Goal: Task Accomplishment & Management: Complete application form

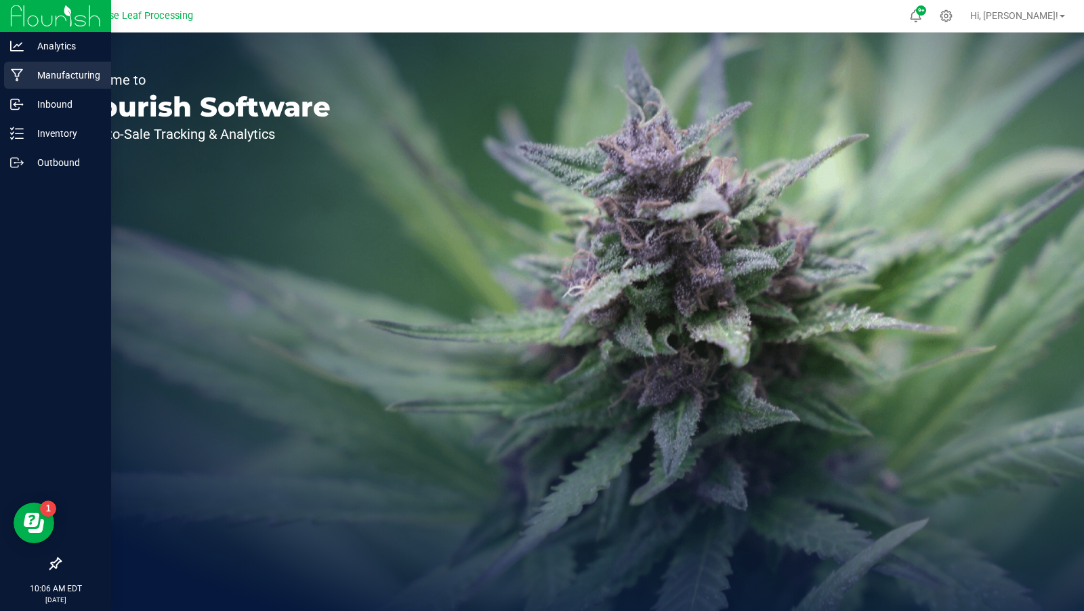
click at [23, 70] on icon at bounding box center [17, 75] width 13 height 14
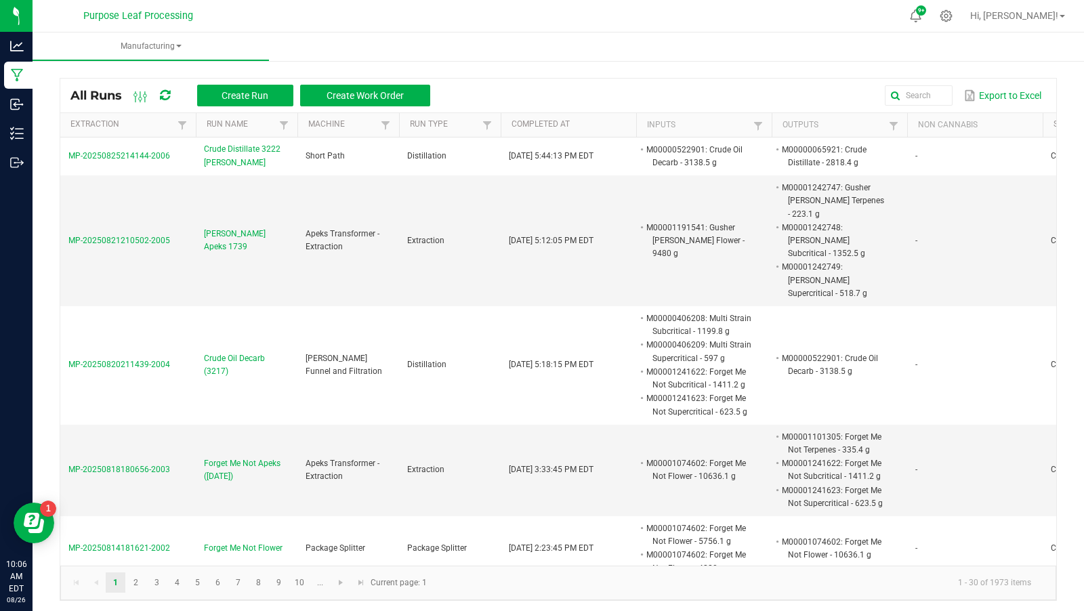
click at [918, 111] on div "All Runs Create Run Create Work Order Export to Excel" at bounding box center [558, 96] width 996 height 34
click at [919, 98] on input "text" at bounding box center [788, 95] width 329 height 20
type input "freeze dryer"
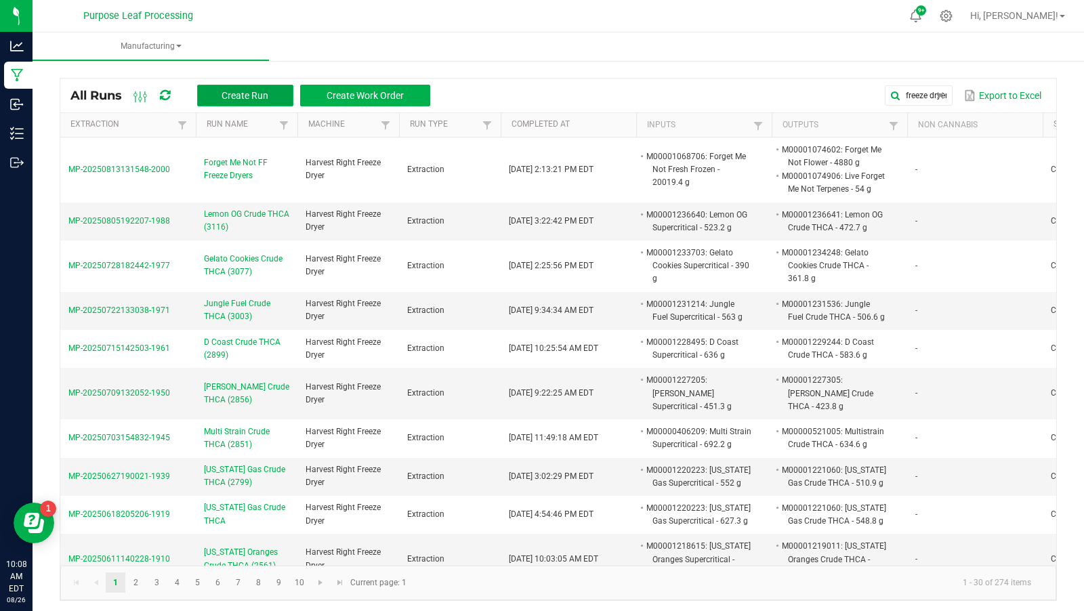
click at [253, 88] on button "Create Run" at bounding box center [245, 96] width 96 height 22
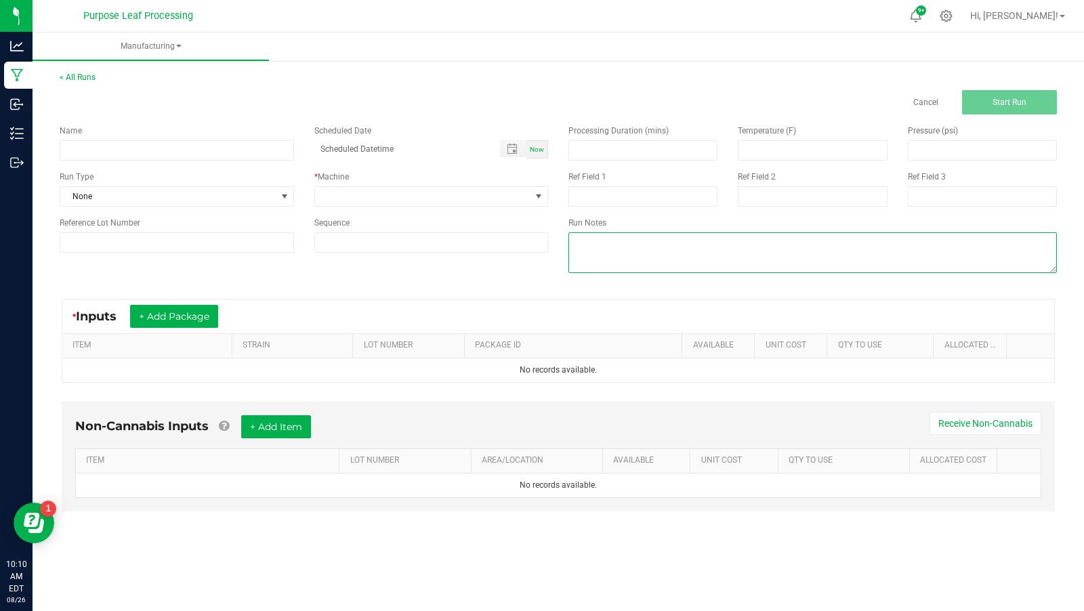
click at [653, 247] on textarea at bounding box center [813, 252] width 489 height 41
type textarea "41.6g of moisture removed during freeze drying process"
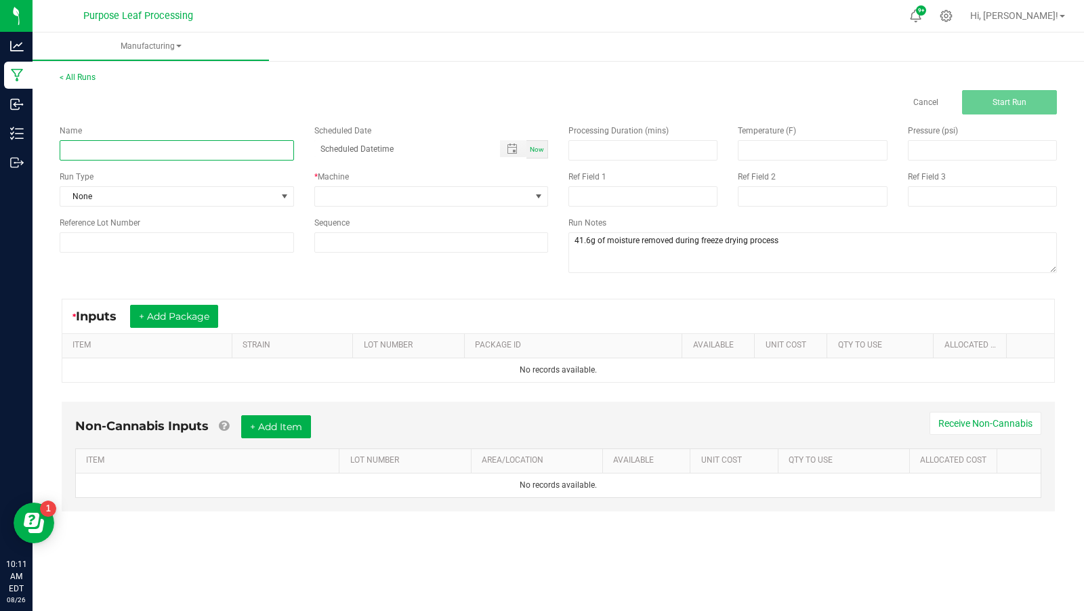
click at [275, 155] on input at bounding box center [177, 150] width 235 height 20
type input "[PERSON_NAME] Crude THCA"
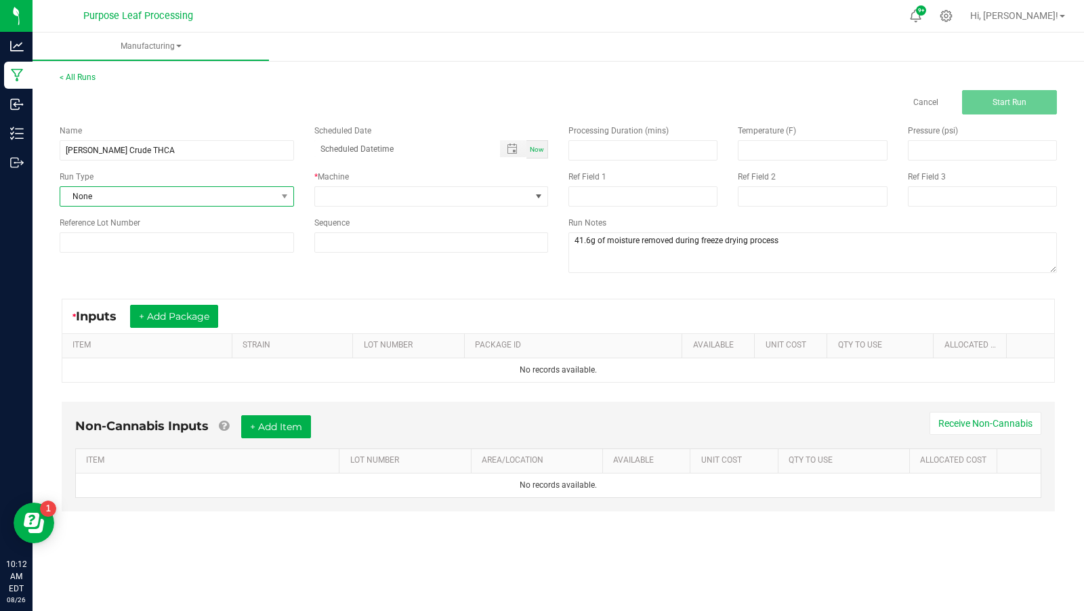
click at [239, 201] on span "None" at bounding box center [168, 196] width 216 height 19
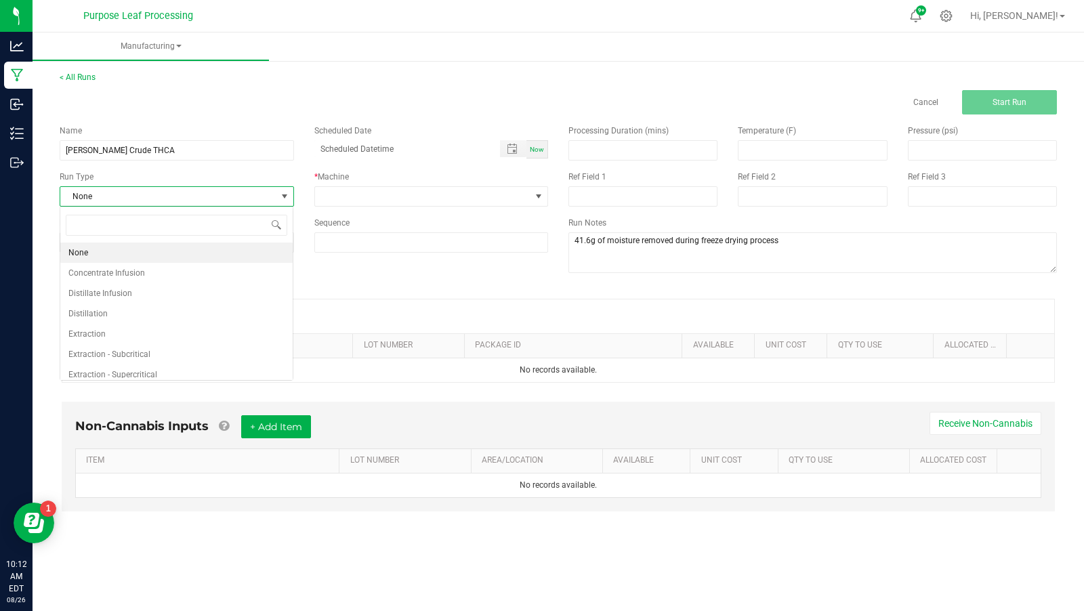
scroll to position [20, 234]
click at [225, 327] on li "Extraction" at bounding box center [176, 334] width 232 height 20
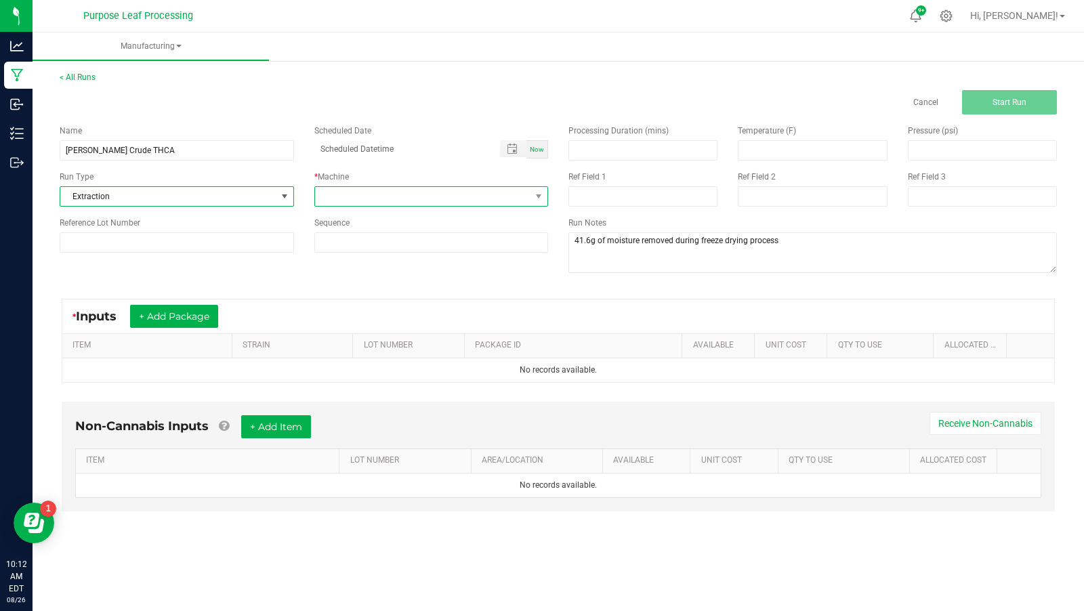
click at [371, 192] on span at bounding box center [423, 196] width 216 height 19
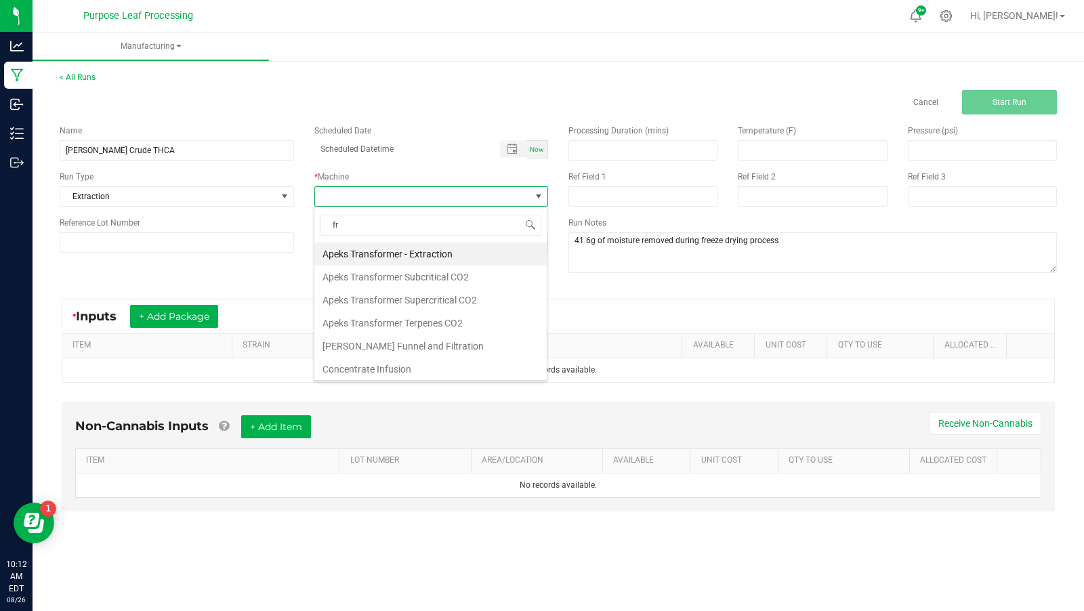
type input "fre"
click at [374, 253] on li "Harvest Right Freeze Dryer" at bounding box center [430, 254] width 232 height 23
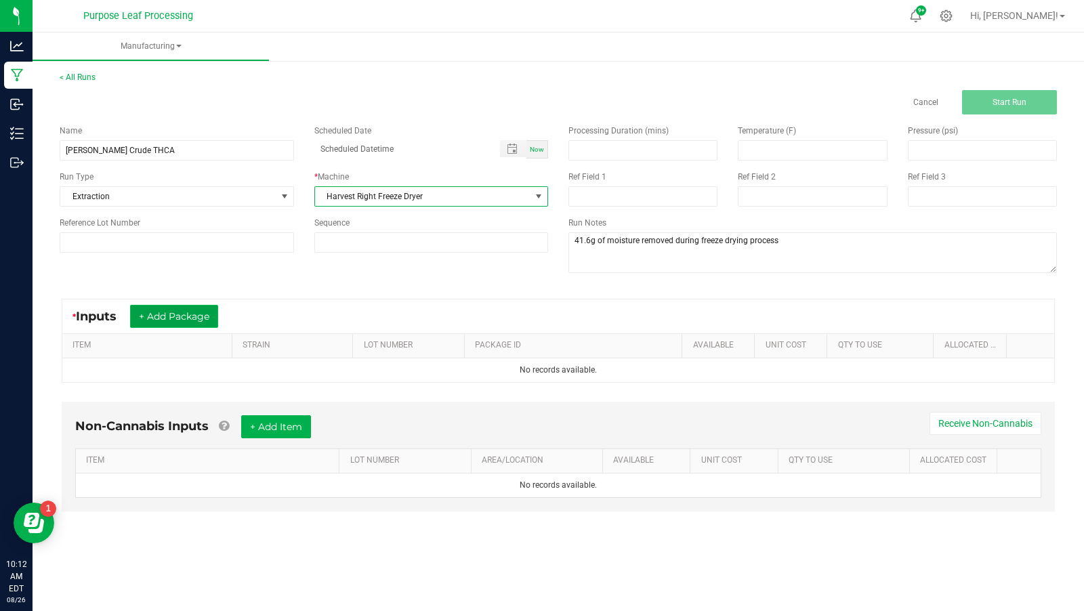
click at [165, 318] on button "+ Add Package" at bounding box center [174, 316] width 88 height 23
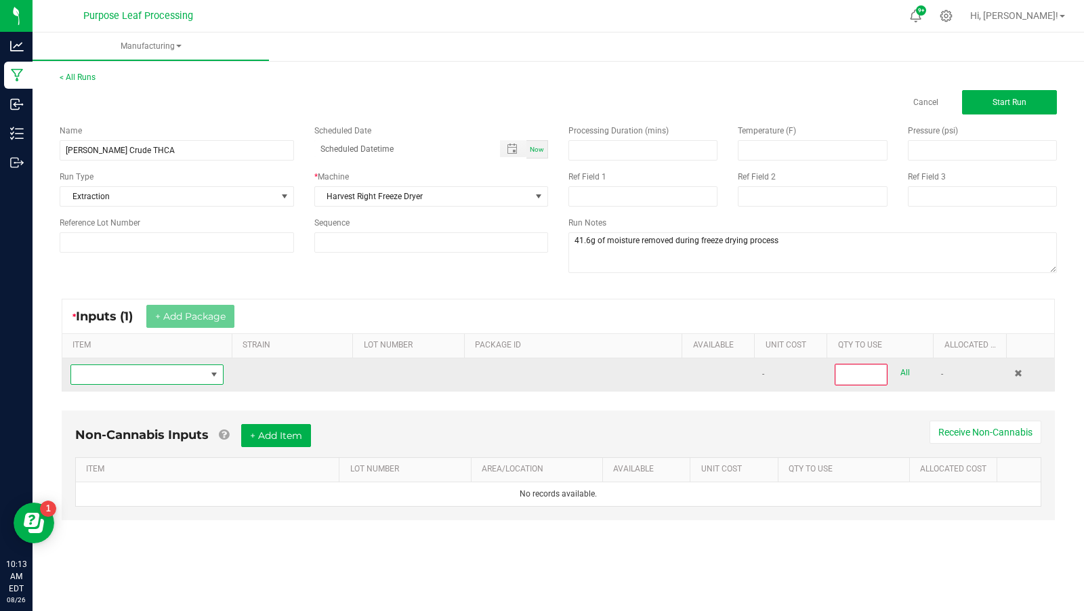
click at [183, 373] on span "NO DATA FOUND" at bounding box center [138, 374] width 135 height 19
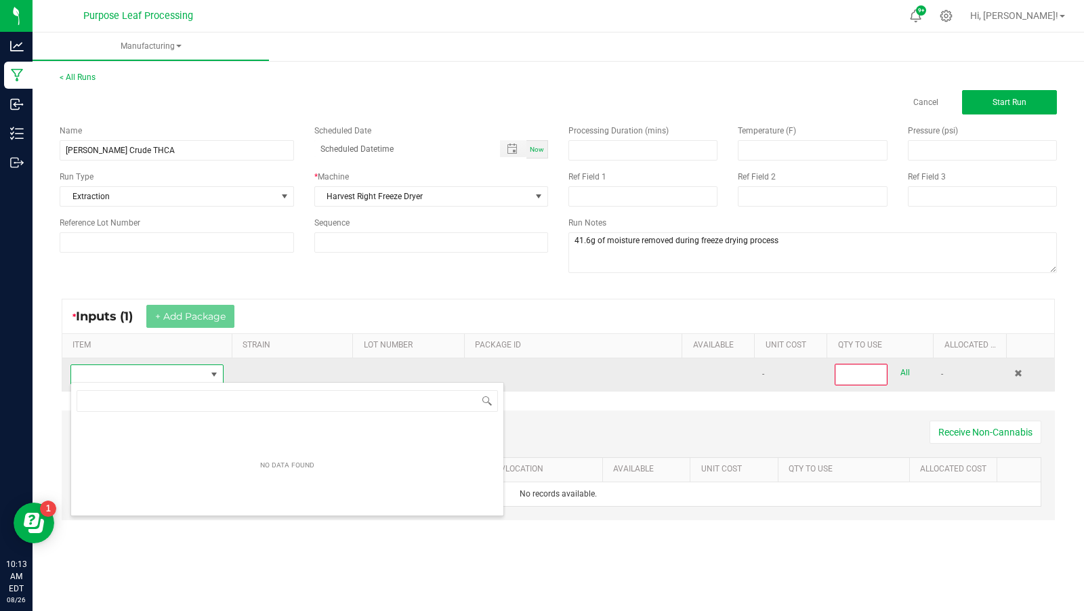
scroll to position [20, 153]
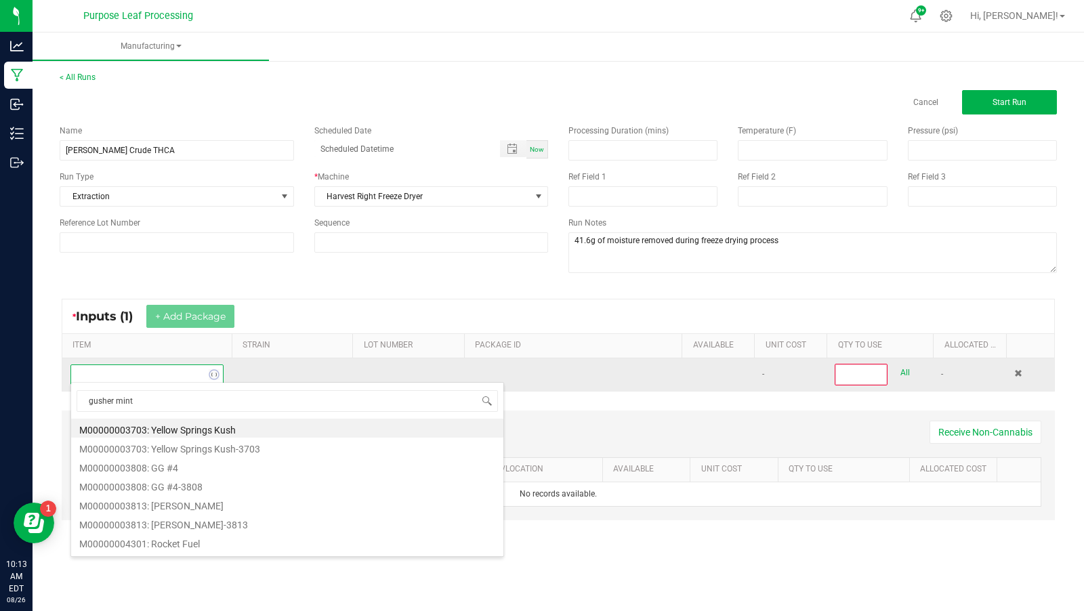
type input "[PERSON_NAME]"
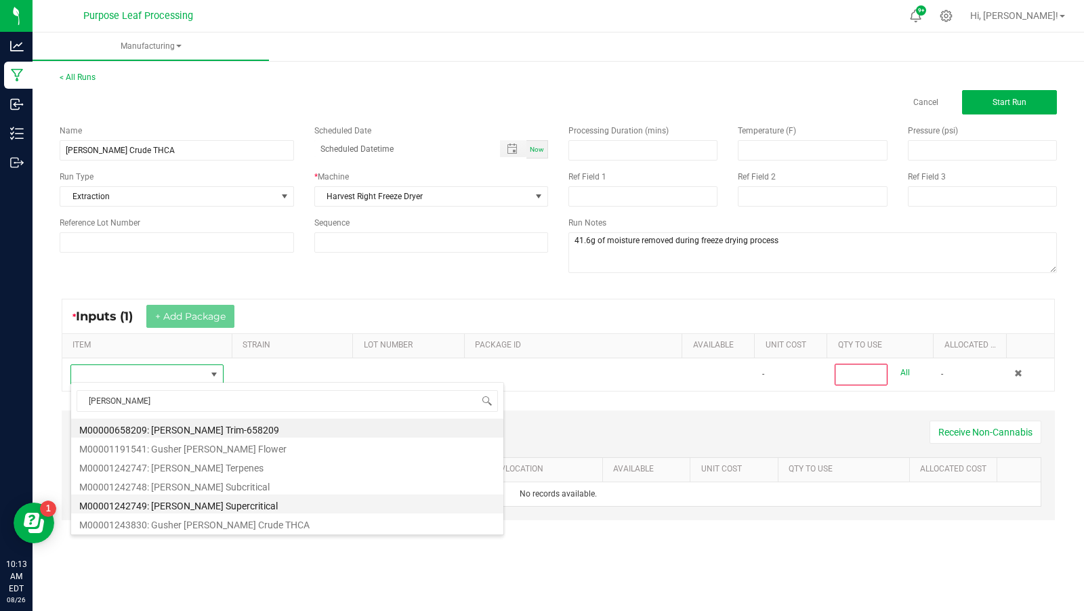
click at [245, 500] on li "M00001242749: [PERSON_NAME] Supercritical" at bounding box center [287, 504] width 432 height 19
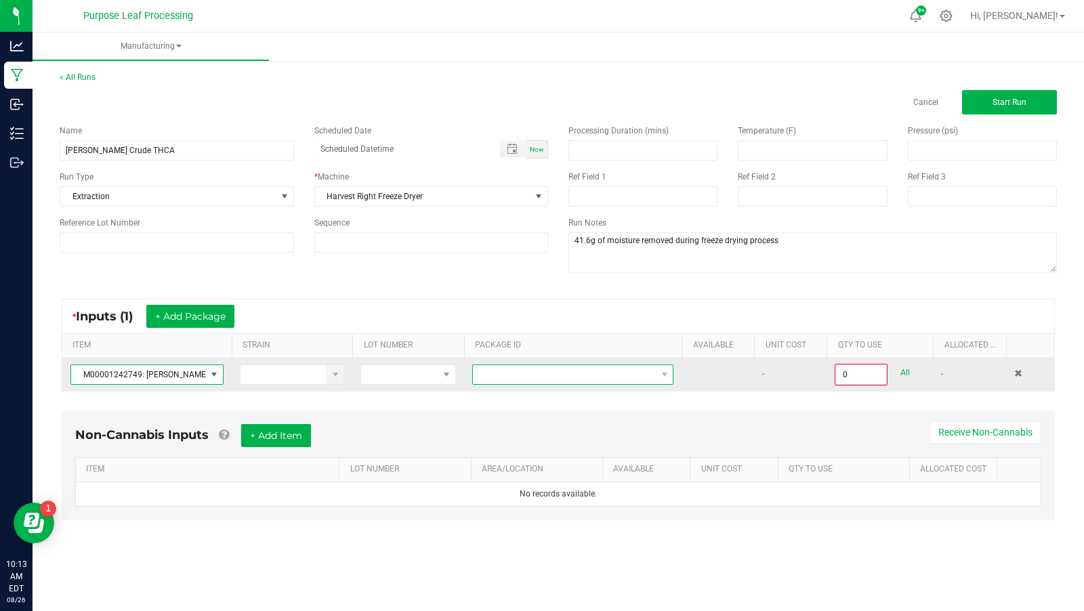
click at [529, 367] on span at bounding box center [564, 374] width 183 height 19
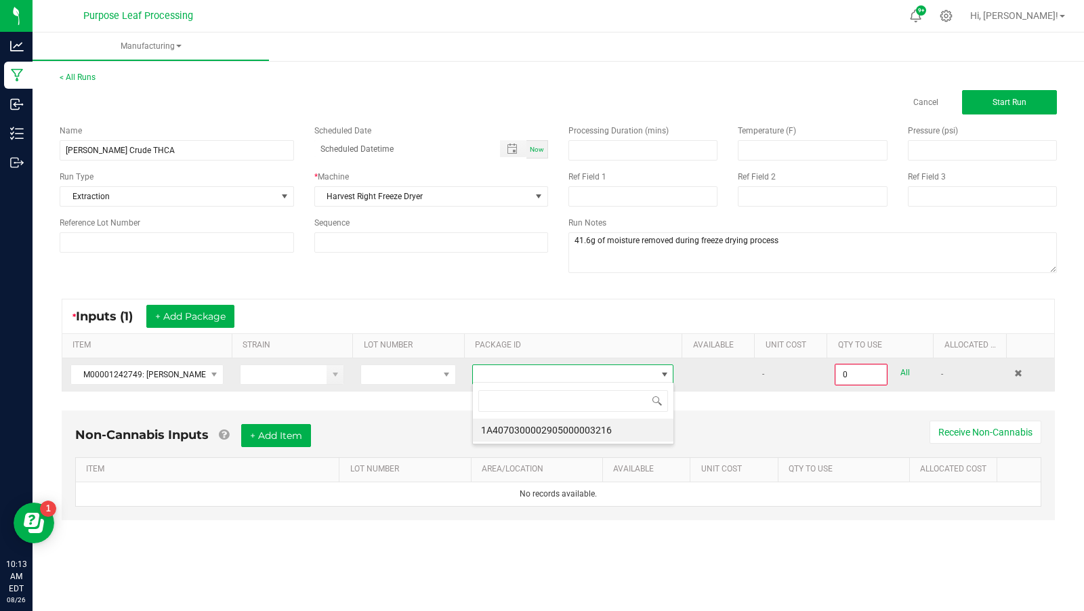
scroll to position [20, 201]
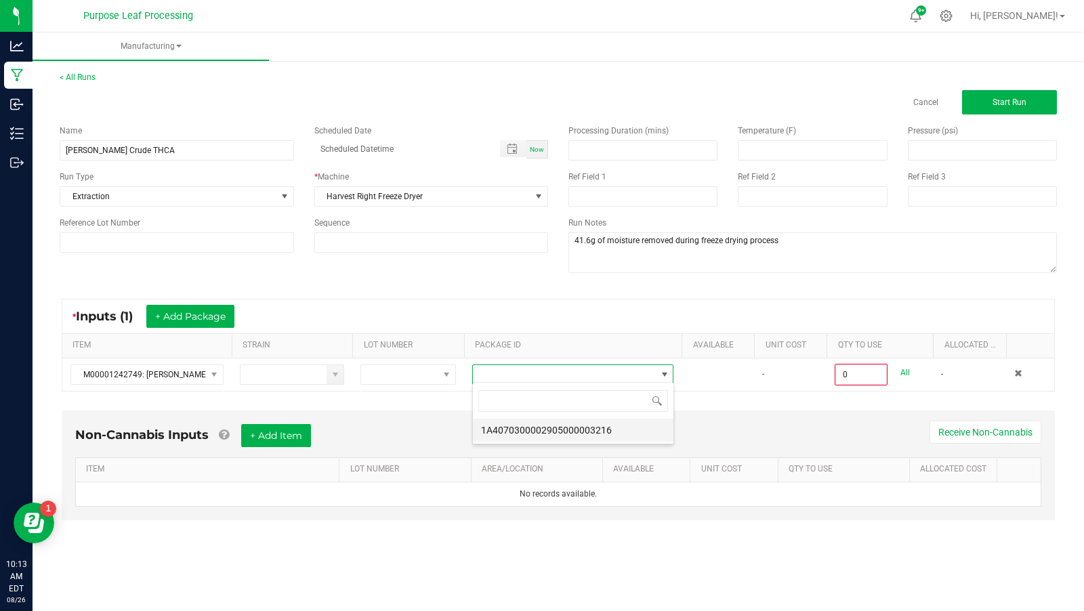
click at [560, 428] on li "1A4070300002905000003216" at bounding box center [573, 430] width 201 height 23
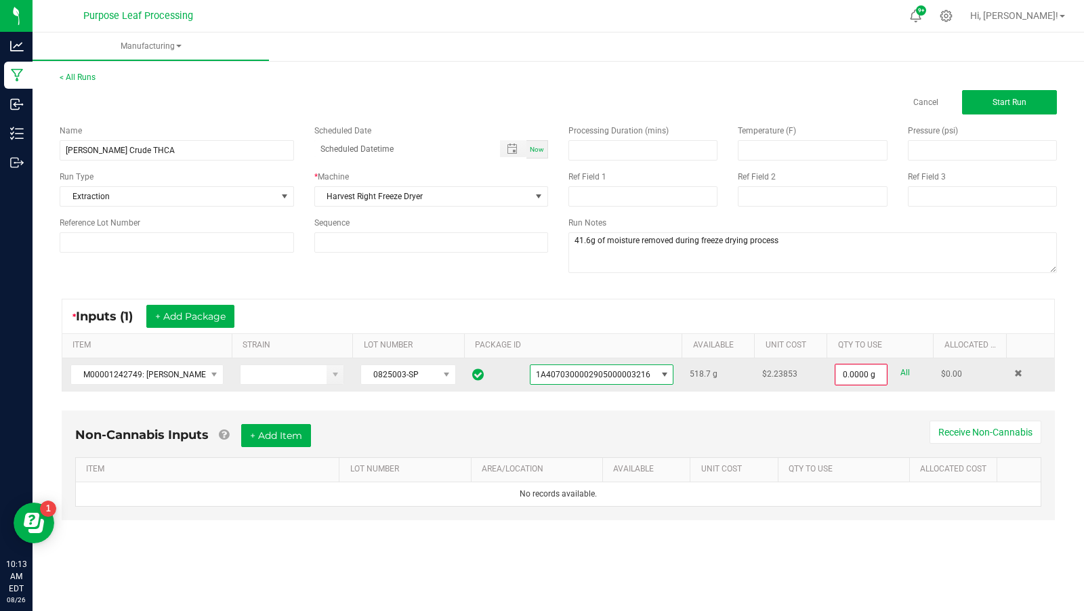
click at [903, 370] on link "All" at bounding box center [905, 373] width 9 height 18
type input "518.7000 g"
click at [210, 230] on div "Reference Lot Number" at bounding box center [176, 235] width 255 height 36
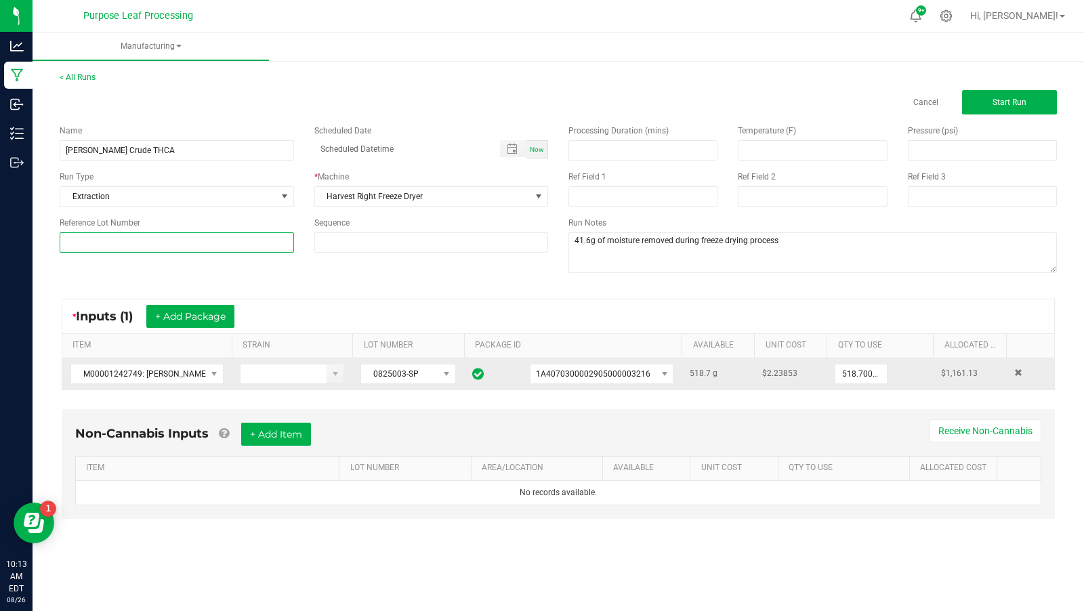
click at [209, 239] on input at bounding box center [177, 242] width 235 height 20
type input "0825003"
click at [342, 285] on div "Name [PERSON_NAME] Crude THCA Scheduled Date Now Run Type Extraction * Machine …" at bounding box center [558, 201] width 1018 height 172
click at [1000, 99] on span "Start Run" at bounding box center [1010, 102] width 34 height 9
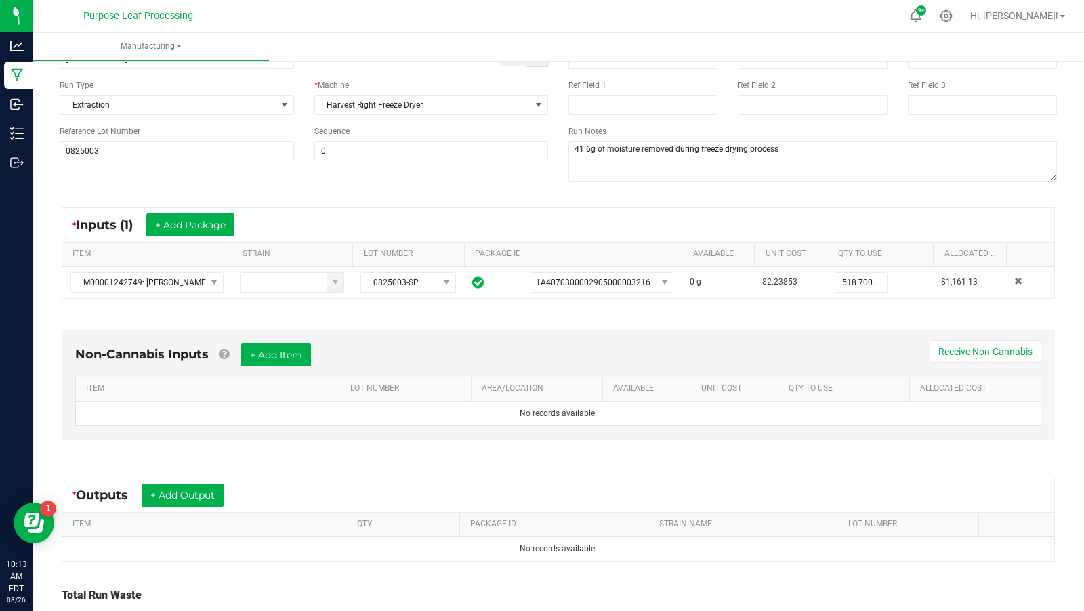
scroll to position [207, 0]
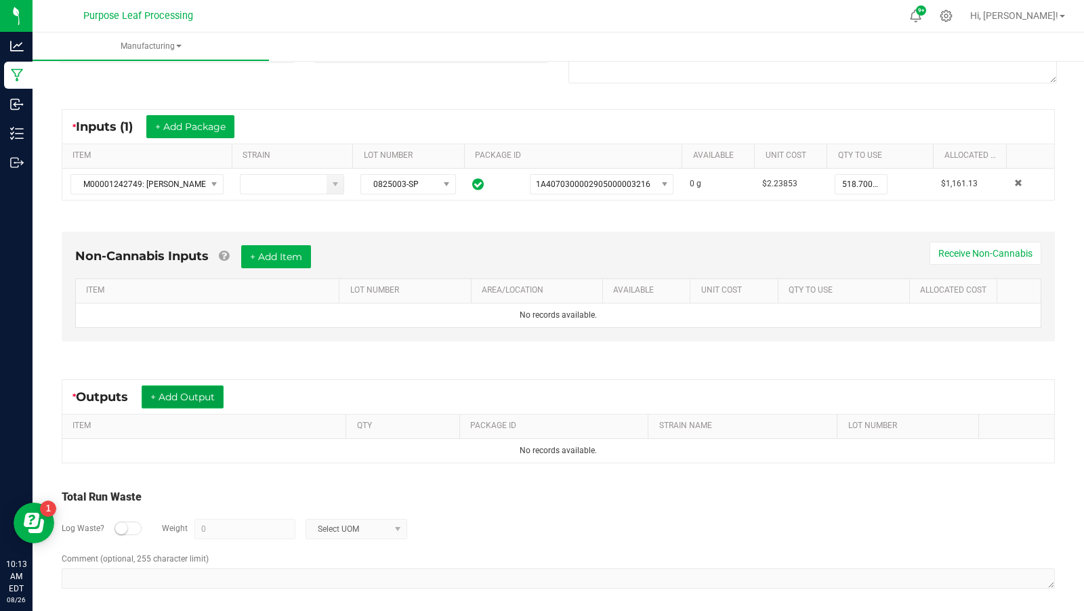
click at [175, 394] on button "+ Add Output" at bounding box center [183, 397] width 82 height 23
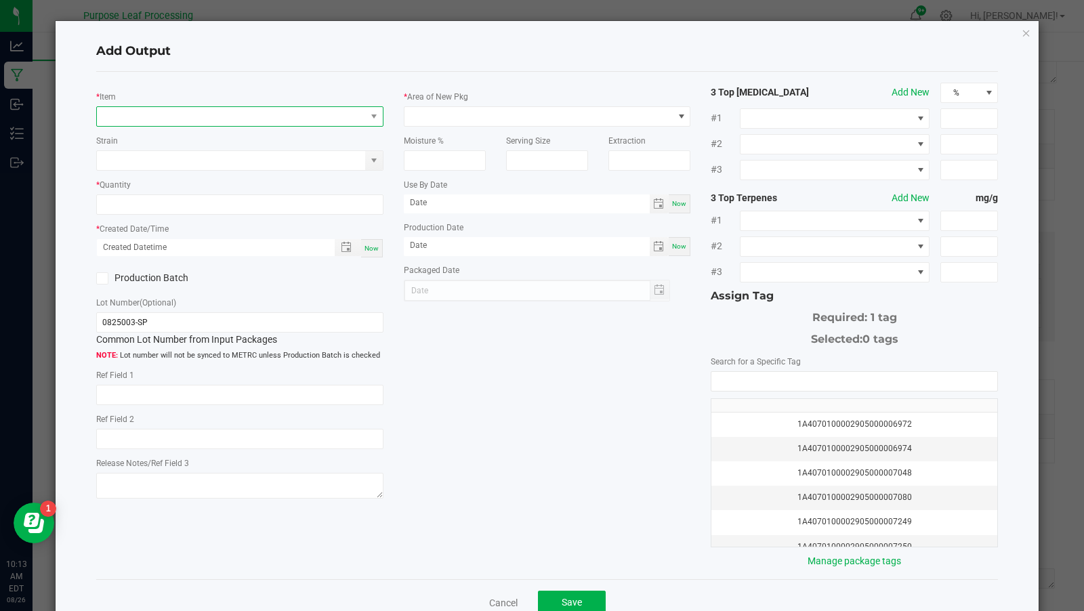
click at [245, 111] on span "NO DATA FOUND" at bounding box center [231, 116] width 269 height 19
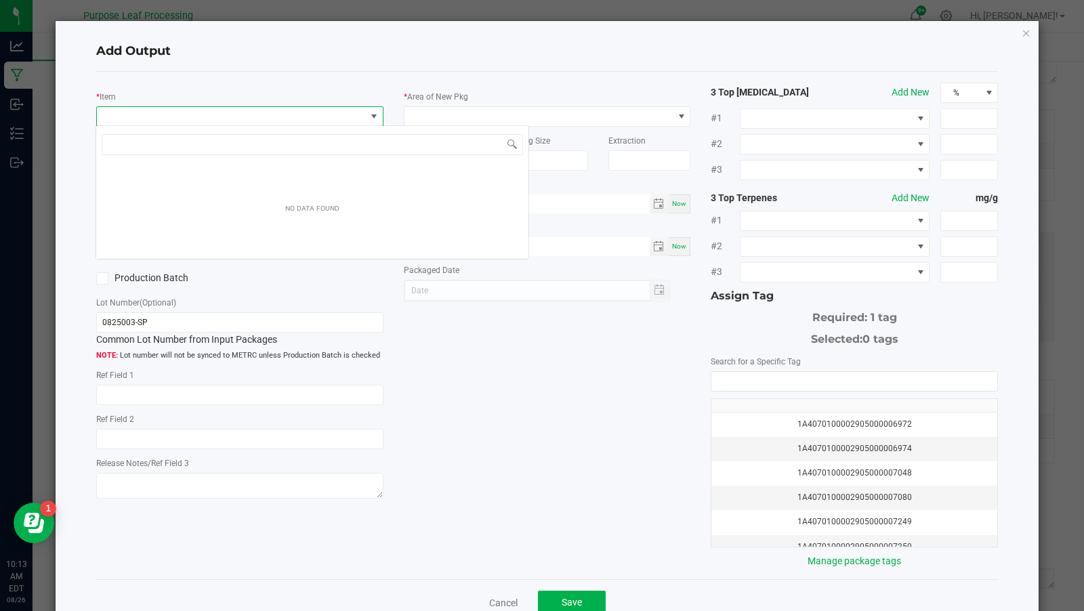
scroll to position [20, 287]
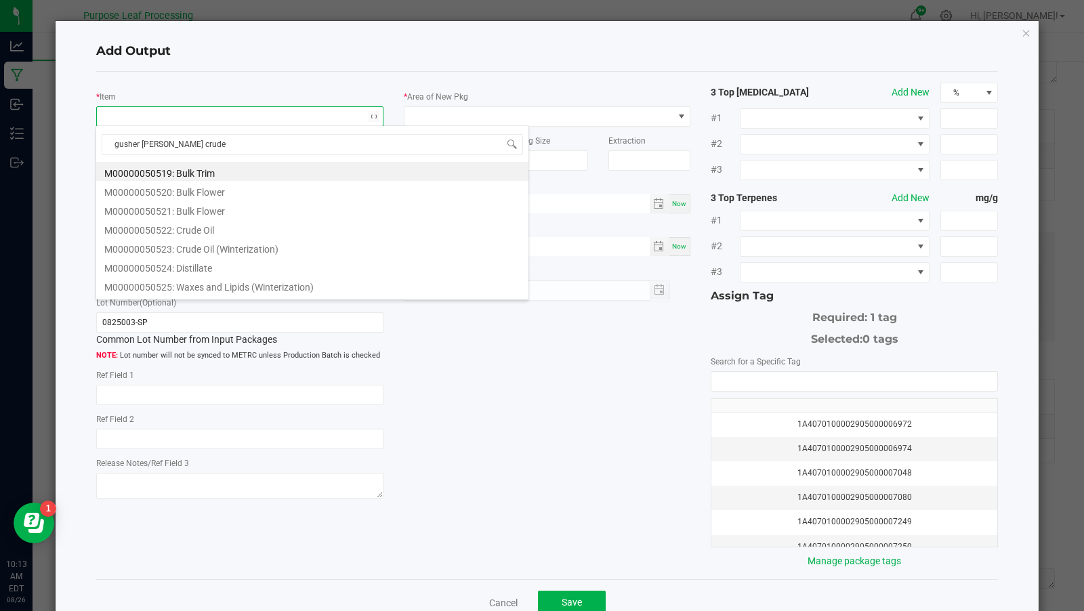
type input "gusher [PERSON_NAME] crude"
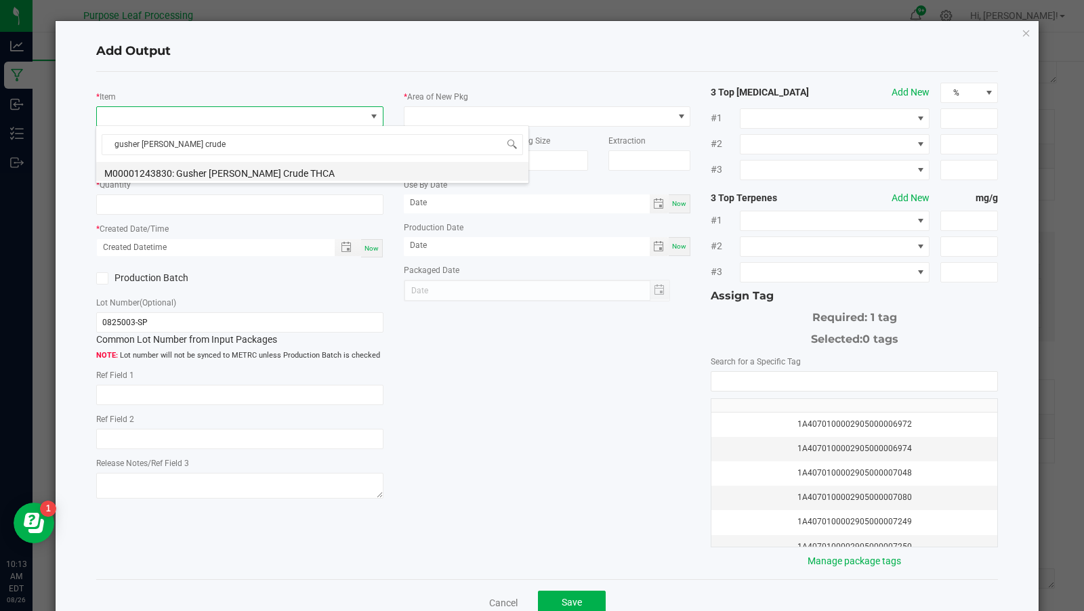
click at [272, 163] on li "M00001243830: Gusher [PERSON_NAME] Crude THCA" at bounding box center [312, 171] width 432 height 19
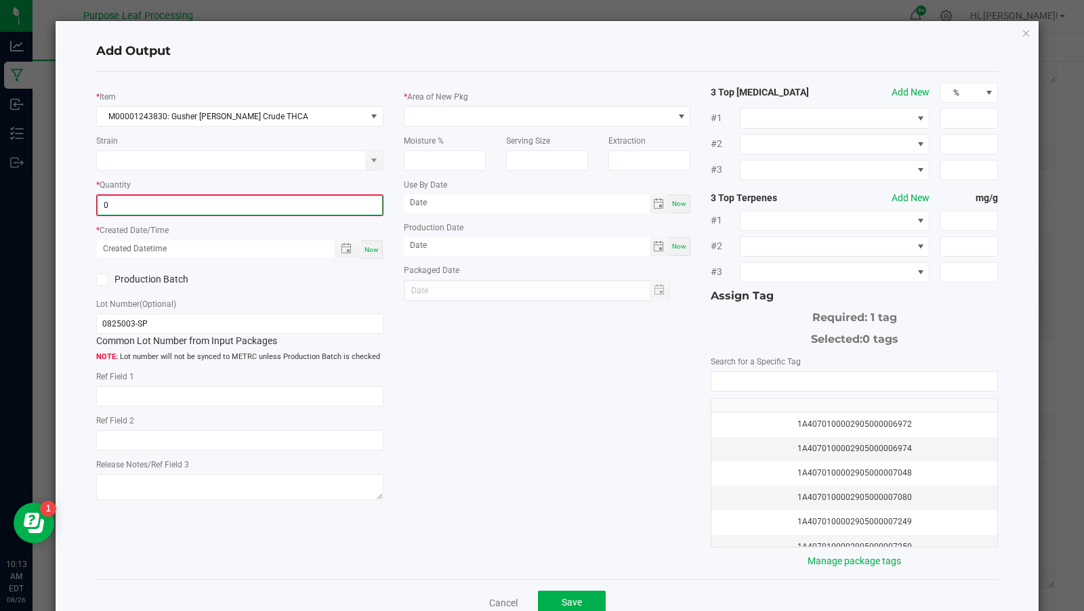
click at [240, 204] on input "0" at bounding box center [240, 205] width 285 height 19
type input "477.1000 g"
click at [382, 242] on div "Now" at bounding box center [239, 249] width 287 height 20
click at [382, 242] on div "Now" at bounding box center [372, 248] width 22 height 18
type input "[DATE] 10:13 AM"
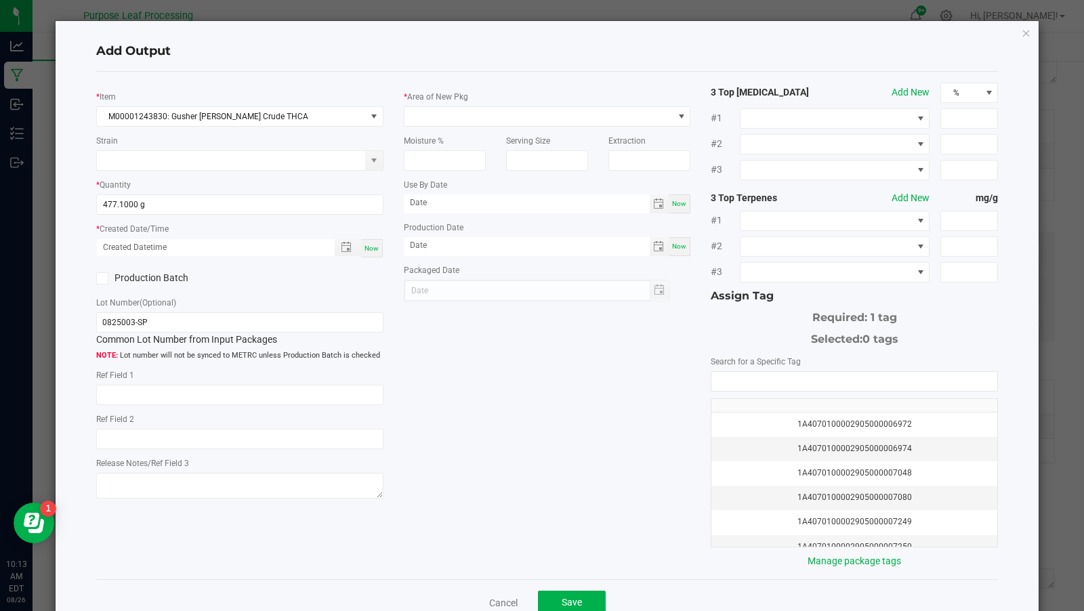
type input "[DATE]"
click at [176, 277] on label "Production Batch" at bounding box center [163, 278] width 134 height 14
click at [0, 0] on input "Production Batch" at bounding box center [0, 0] width 0 height 0
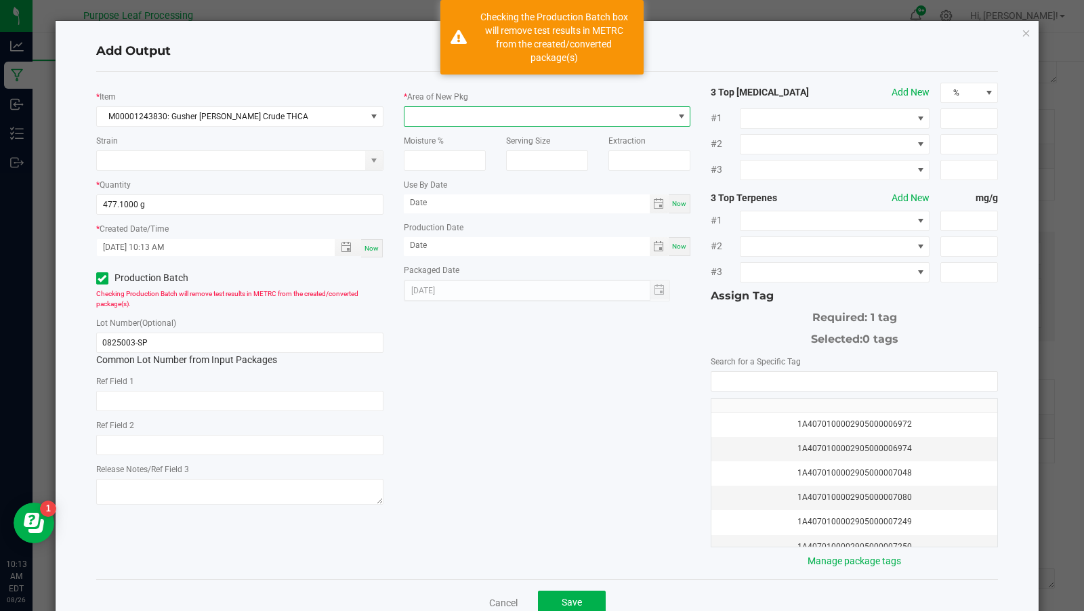
click at [428, 108] on span at bounding box center [539, 116] width 269 height 19
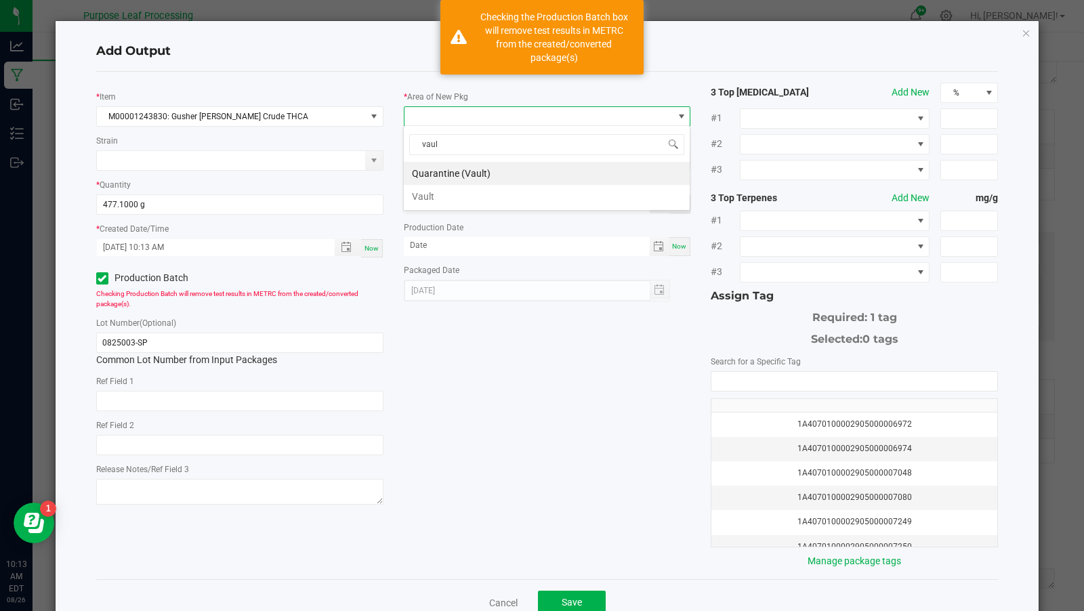
type input "vault"
click at [446, 195] on li "Vault" at bounding box center [547, 196] width 286 height 23
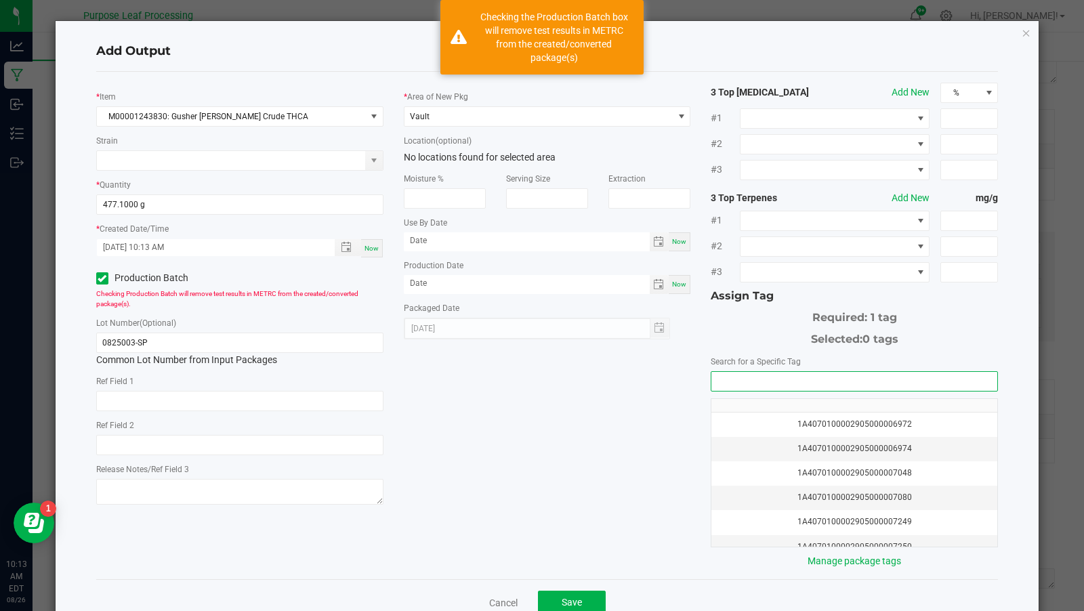
click at [735, 377] on input "NO DATA FOUND" at bounding box center [855, 381] width 286 height 19
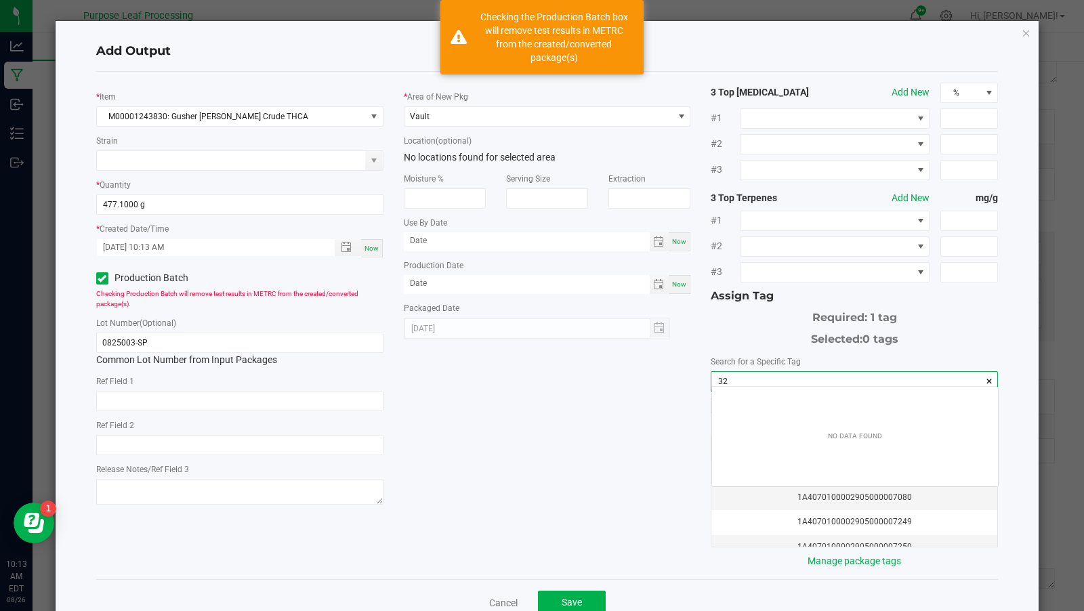
scroll to position [19, 287]
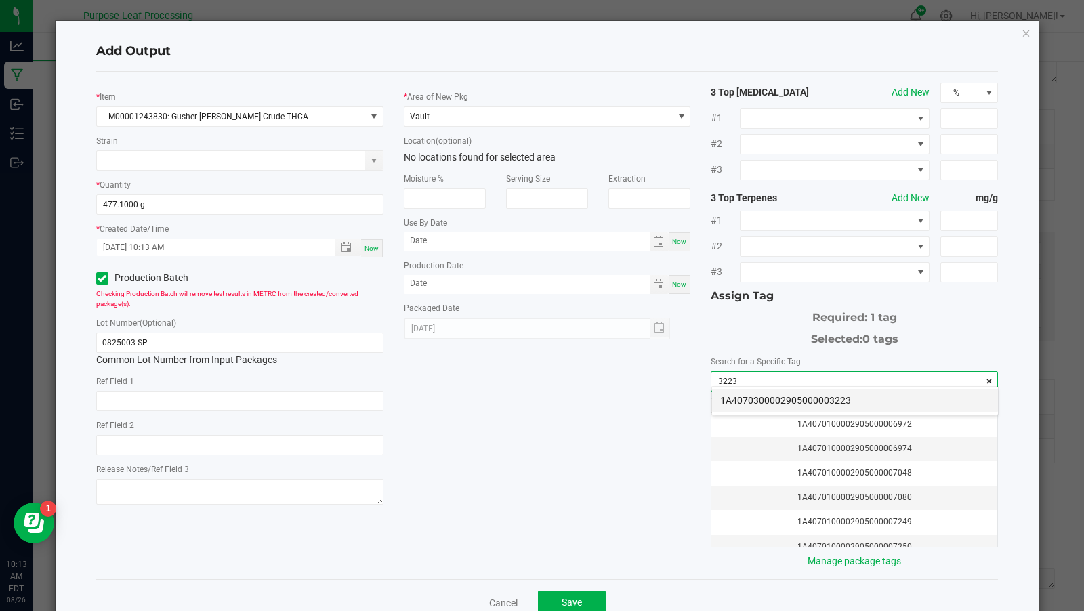
click at [790, 399] on li "1A4070300002905000003223" at bounding box center [855, 400] width 286 height 23
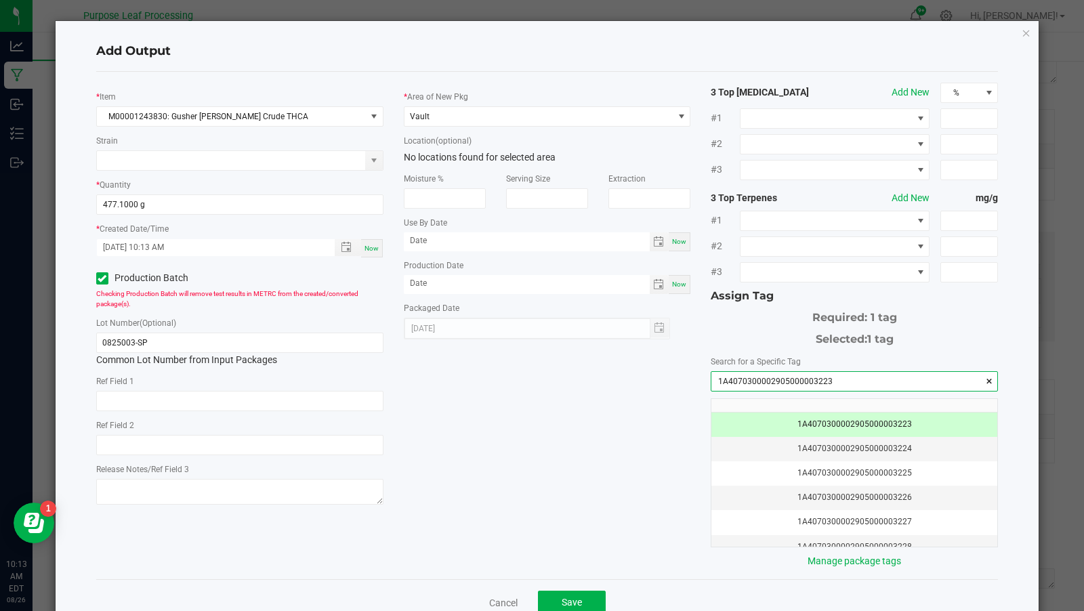
type input "1A4070300002905000003223"
click at [596, 410] on div "* Item M00001243830: Gusher [PERSON_NAME] Crude THCA Strain * Quantity 477.1000…" at bounding box center [547, 326] width 923 height 486
click at [589, 591] on button "Save" at bounding box center [572, 603] width 68 height 24
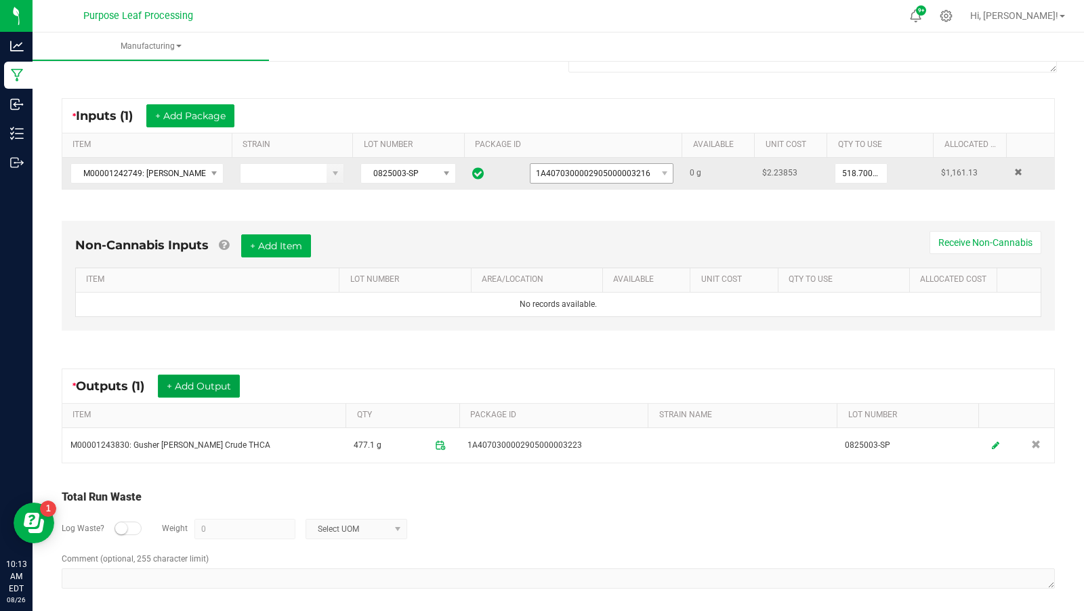
scroll to position [0, 0]
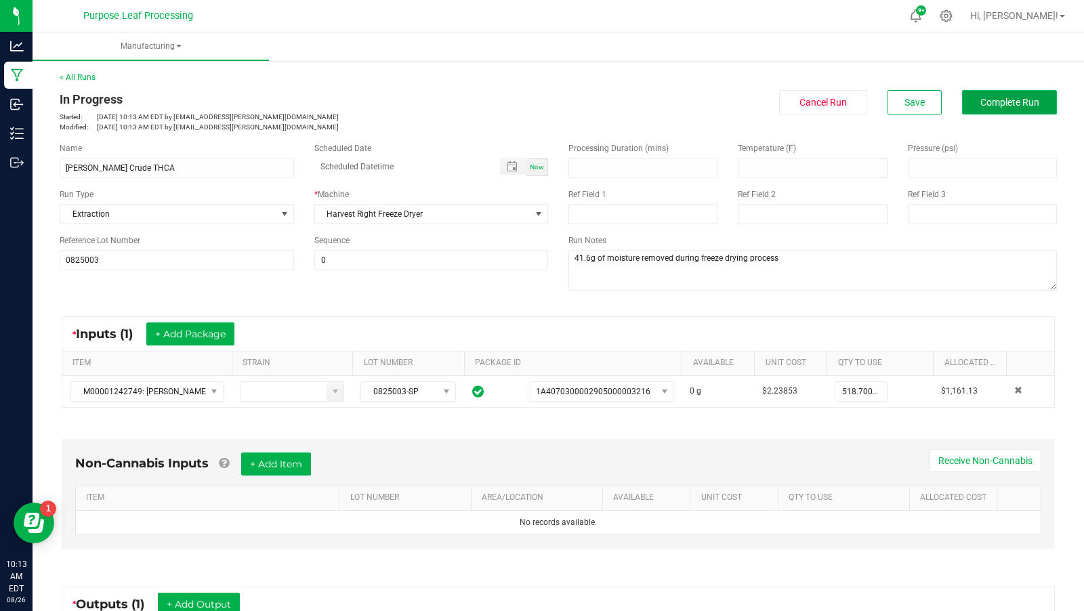
click at [1008, 101] on span "Complete Run" at bounding box center [1010, 102] width 59 height 11
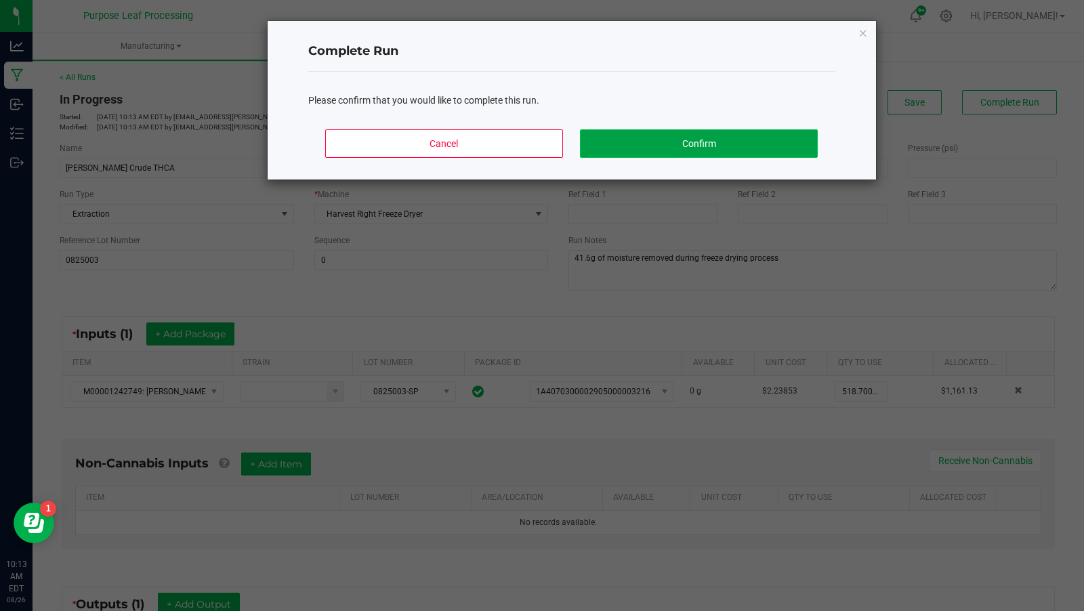
click at [773, 149] on button "Confirm" at bounding box center [698, 143] width 237 height 28
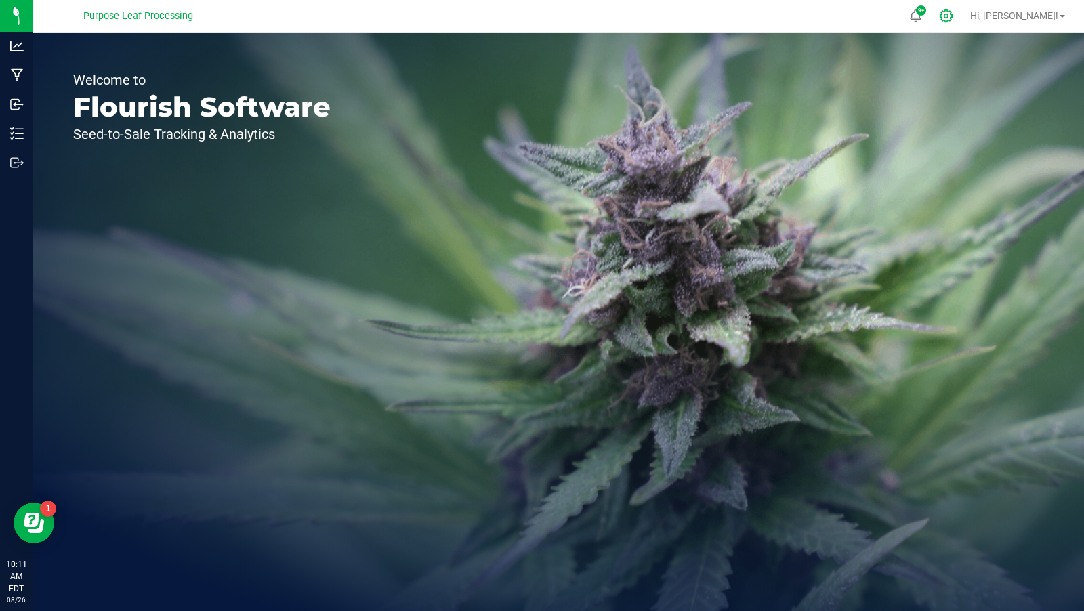
click at [954, 16] on icon at bounding box center [946, 16] width 14 height 14
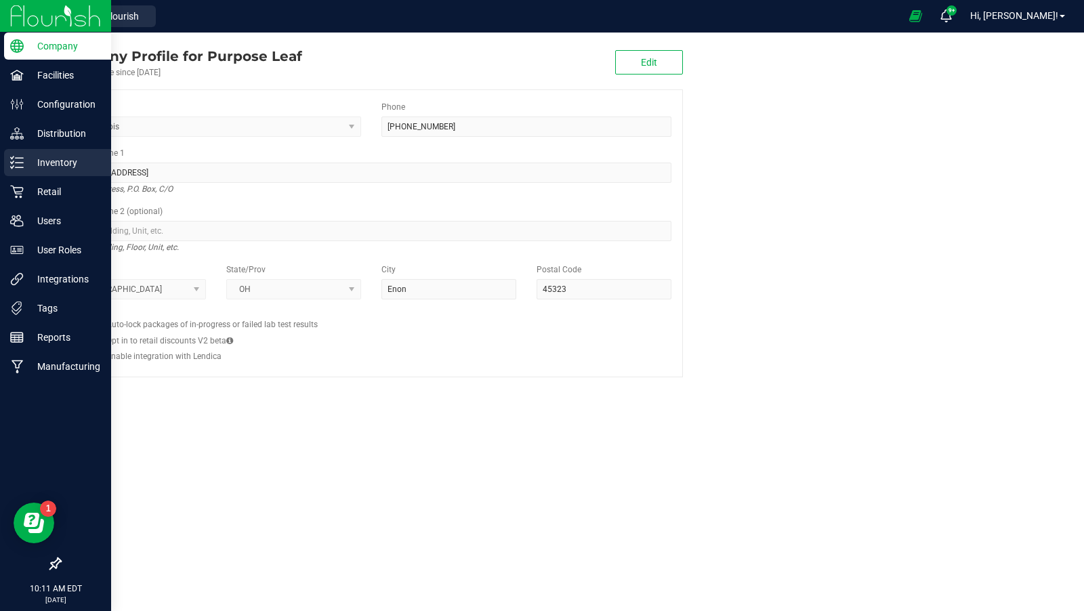
click at [32, 155] on p "Inventory" at bounding box center [64, 163] width 81 height 16
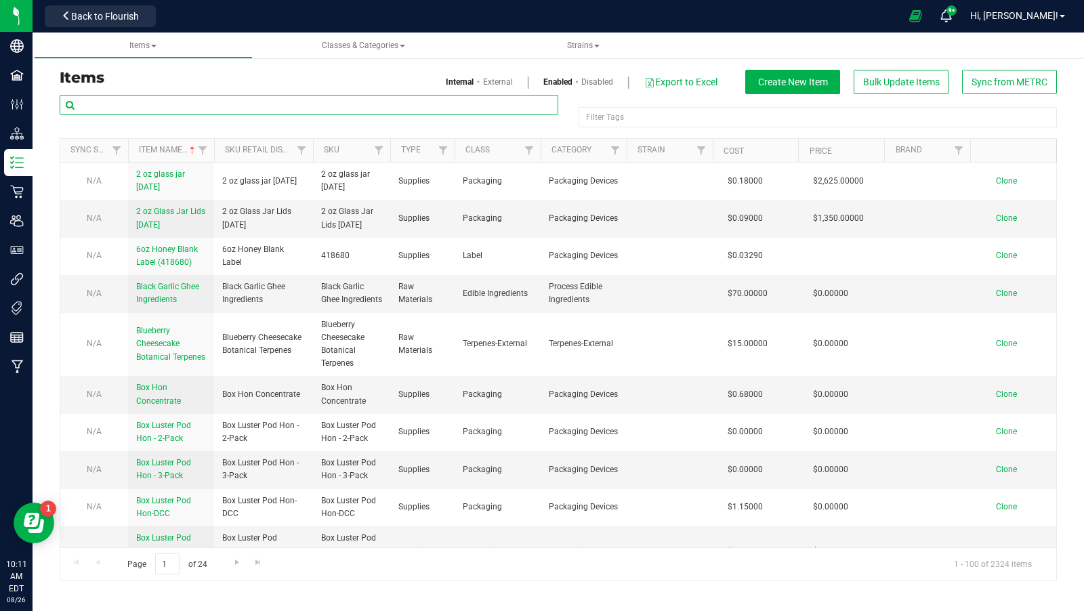
click at [149, 101] on input "text" at bounding box center [309, 105] width 499 height 20
type input "[PERSON_NAME]"
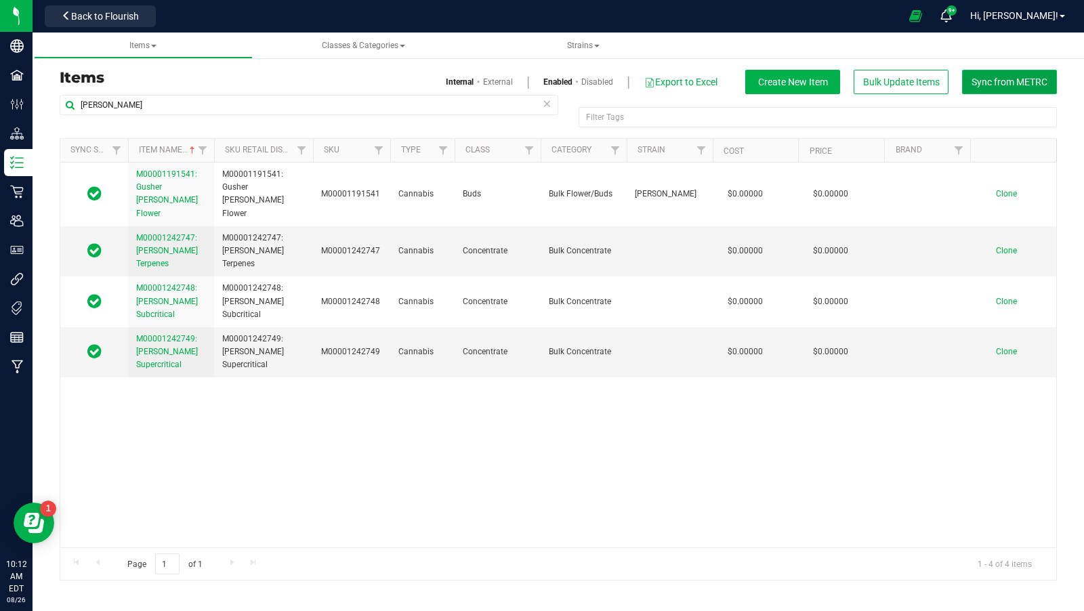
click at [1007, 81] on span "Sync from METRC" at bounding box center [1010, 82] width 76 height 11
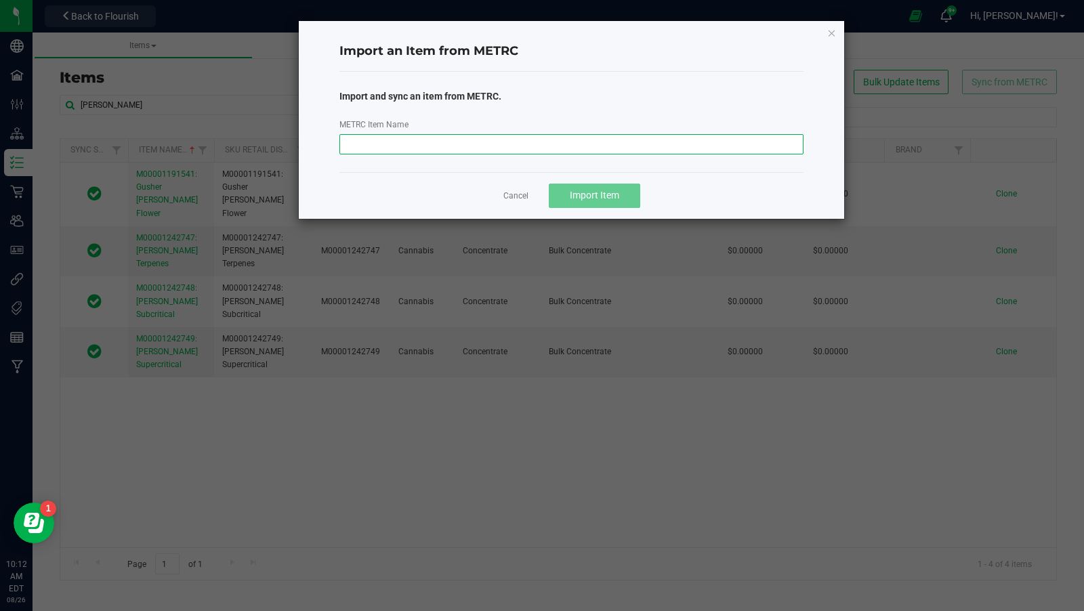
click at [607, 148] on input "METRC Item Name" at bounding box center [572, 144] width 465 height 20
paste input "M00001243830: Gusher [PERSON_NAME] Crude THCA"
type input "M00001243830: Gusher [PERSON_NAME] Crude THCA"
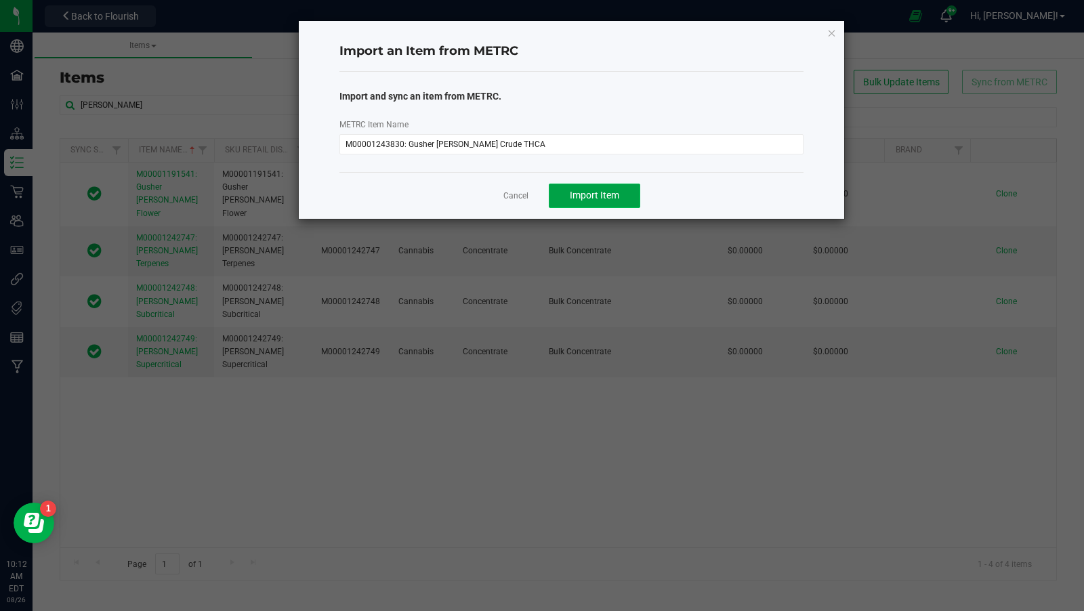
click at [603, 194] on span "Import Item" at bounding box center [594, 195] width 49 height 11
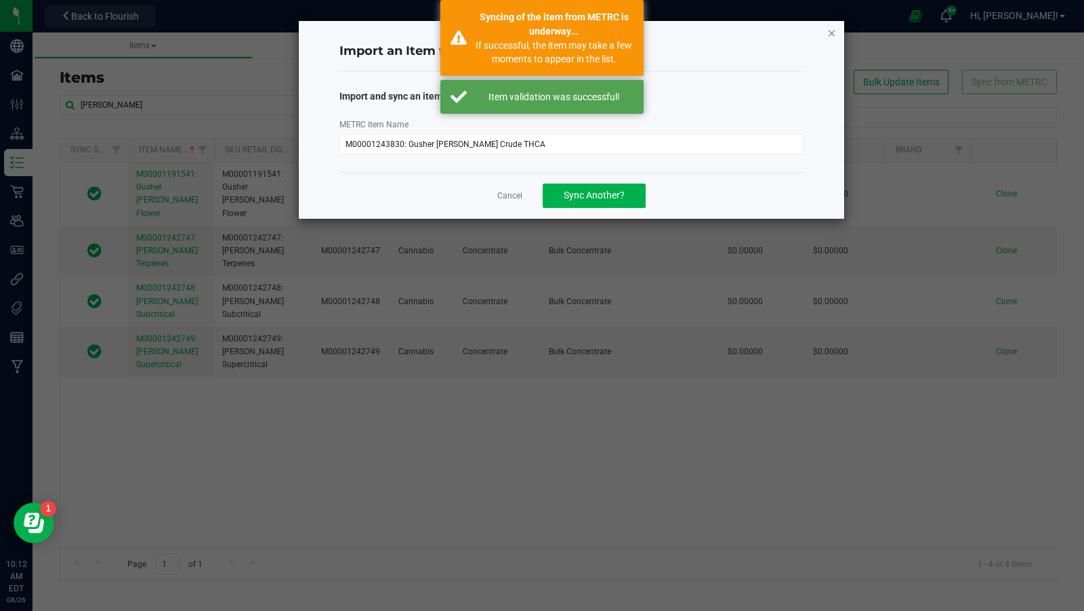
click at [836, 35] on icon "button" at bounding box center [832, 32] width 9 height 16
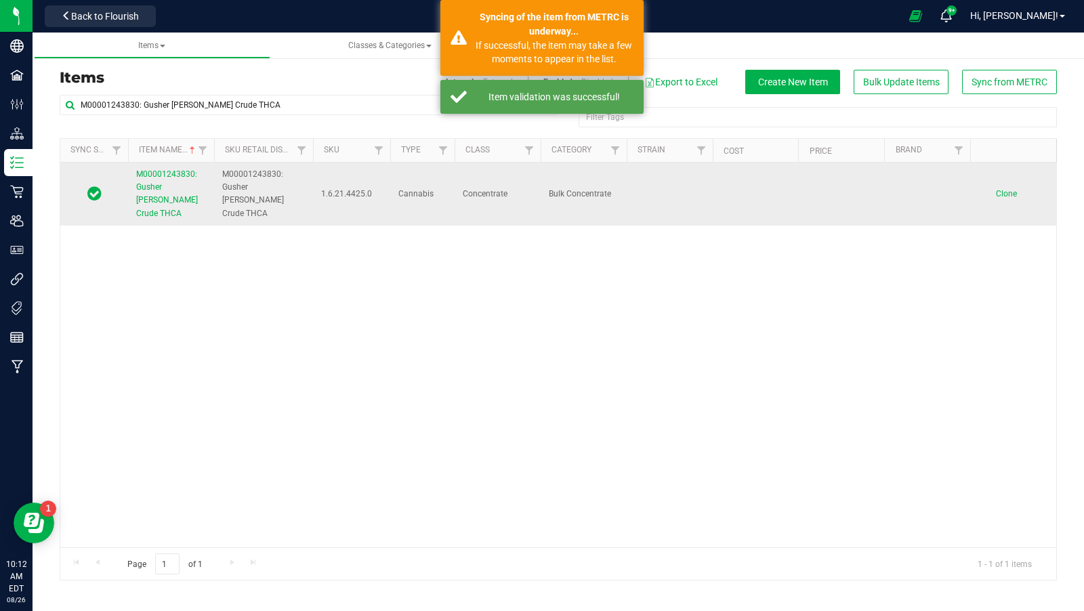
click at [161, 174] on span "M00001243830: Gusher [PERSON_NAME] Crude THCA" at bounding box center [167, 193] width 62 height 49
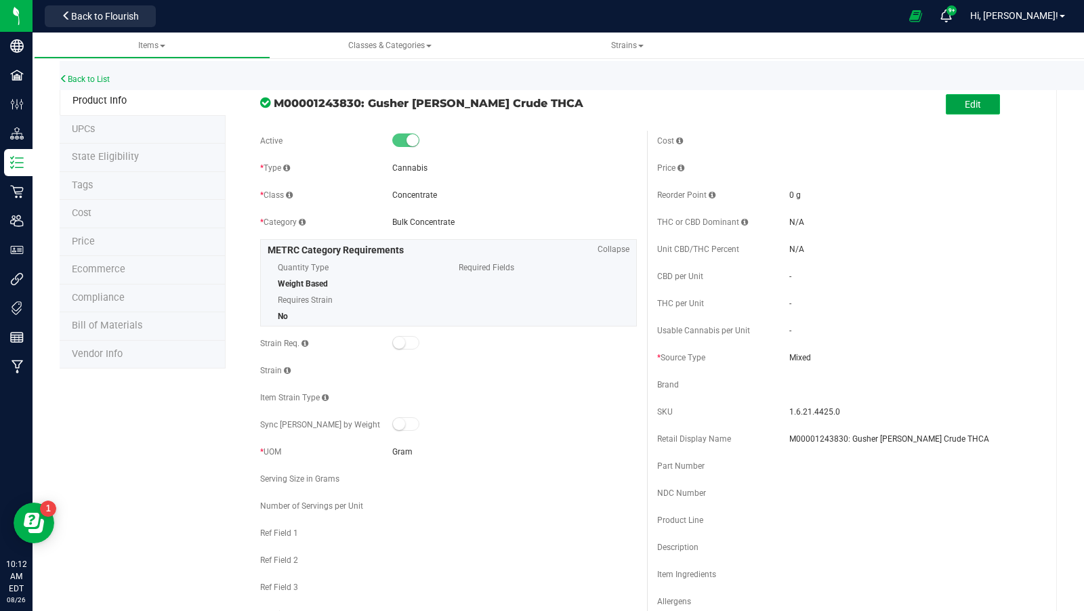
click at [947, 96] on button "Edit" at bounding box center [973, 104] width 54 height 20
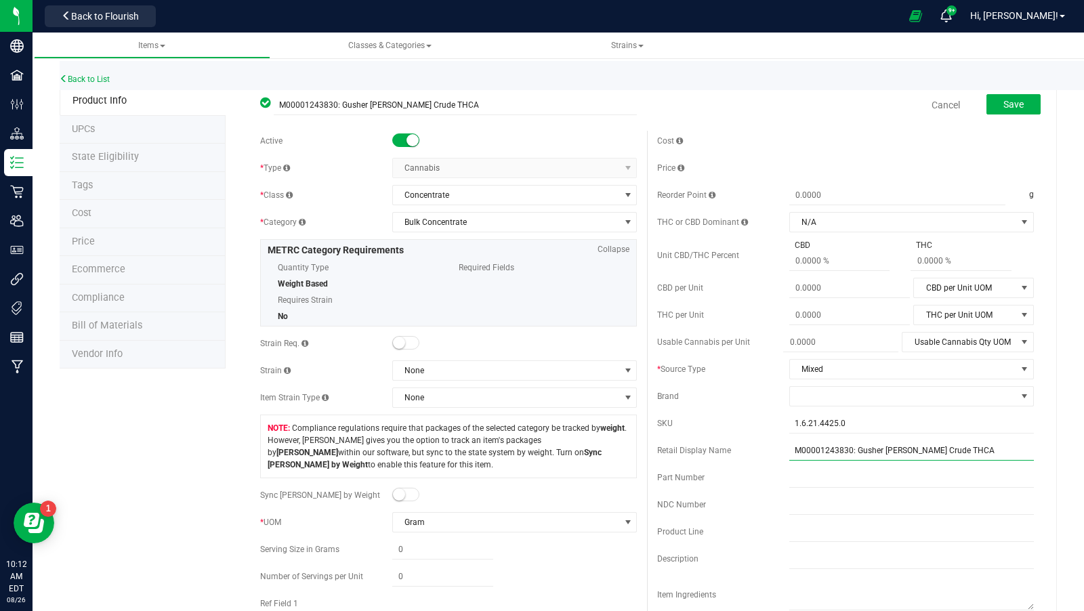
click at [851, 445] on input "M00001243830: Gusher [PERSON_NAME] Crude THCA" at bounding box center [912, 451] width 245 height 20
click at [866, 422] on input "1.6.21.4425.0" at bounding box center [912, 423] width 245 height 20
paste input "M0000124383"
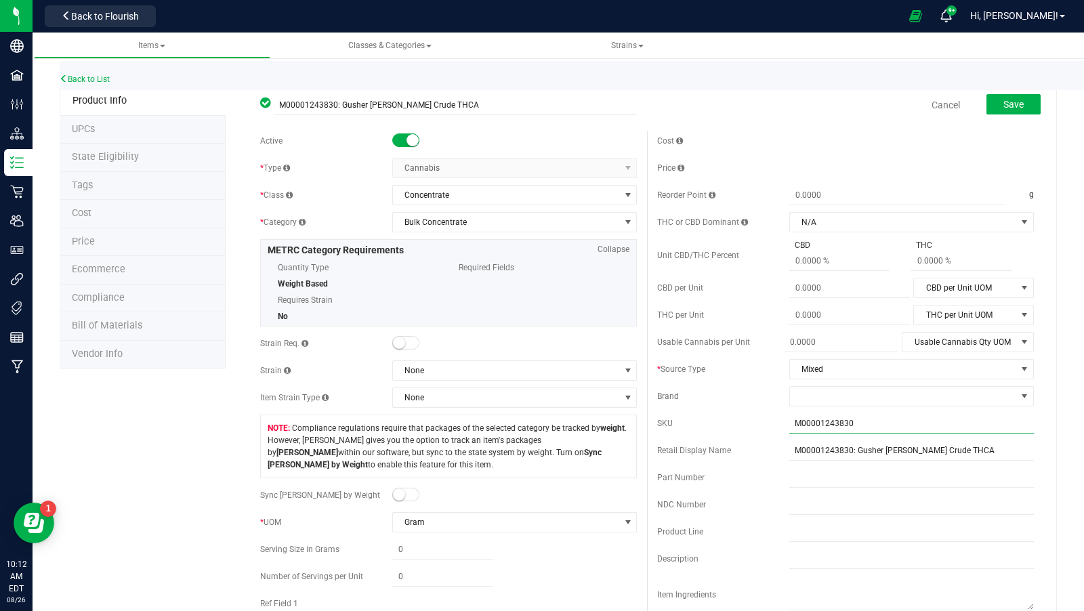
type input "M00001243830"
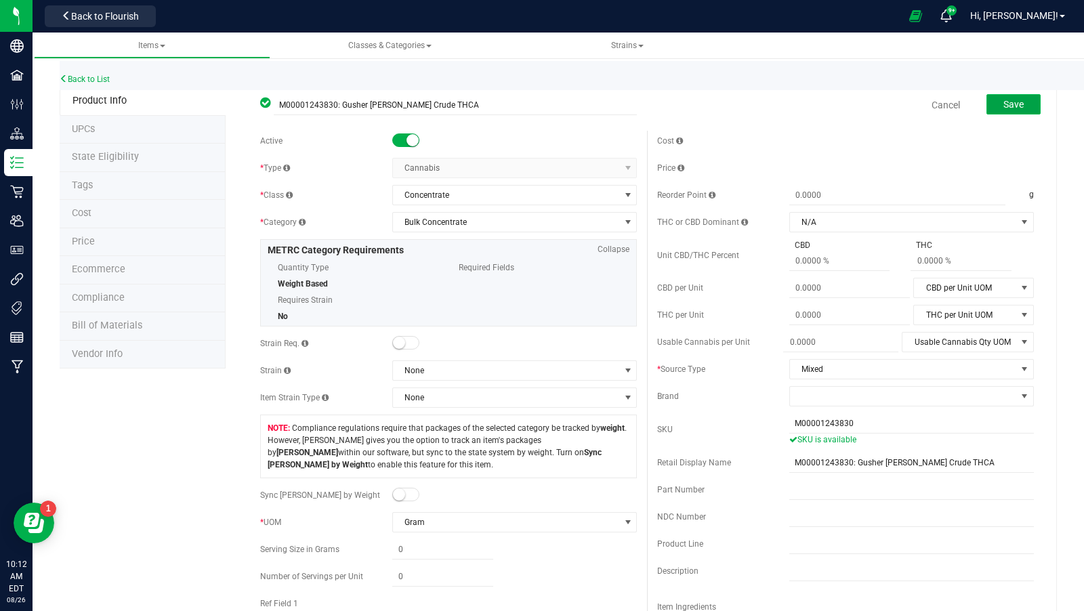
click at [1007, 108] on span "Save" at bounding box center [1014, 104] width 20 height 11
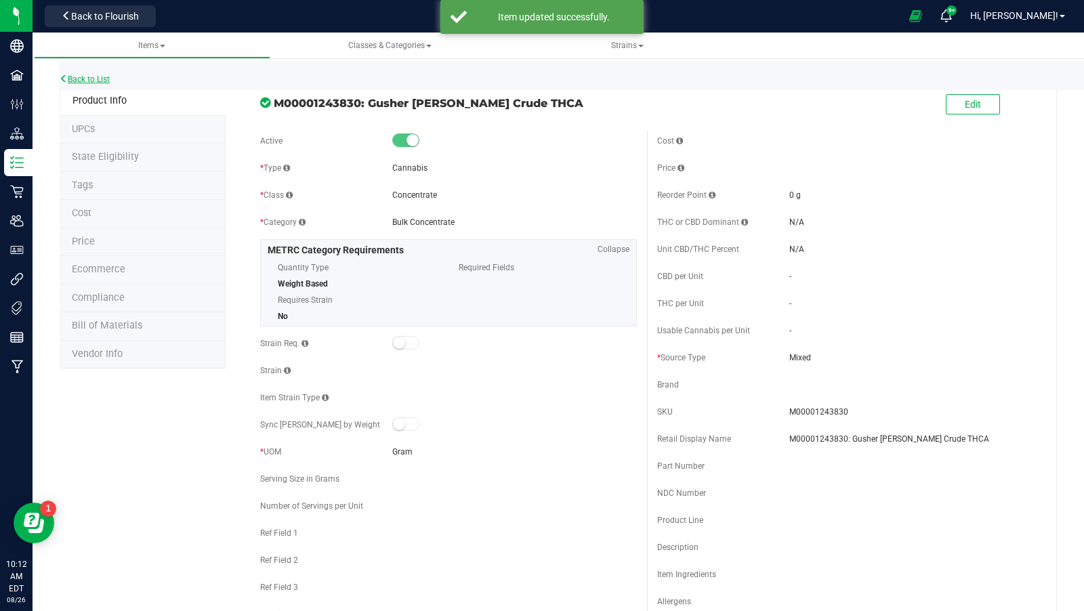
click at [103, 81] on link "Back to List" at bounding box center [85, 79] width 50 height 9
